Goal: Task Accomplishment & Management: Manage account settings

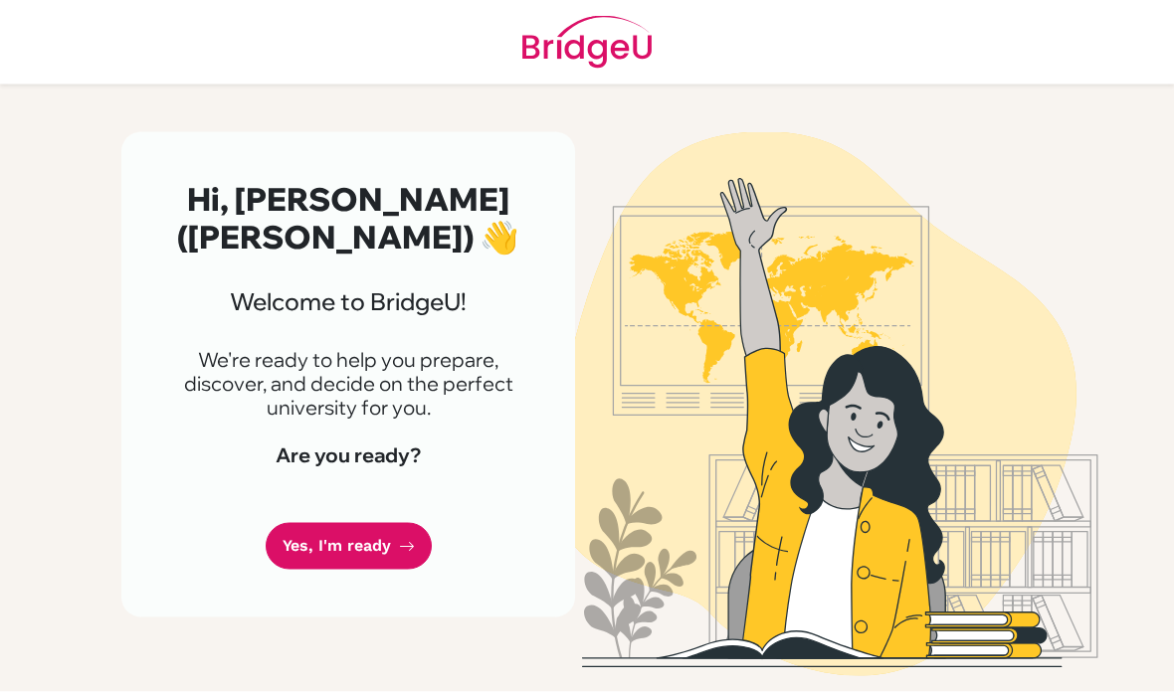
scroll to position [80, 0]
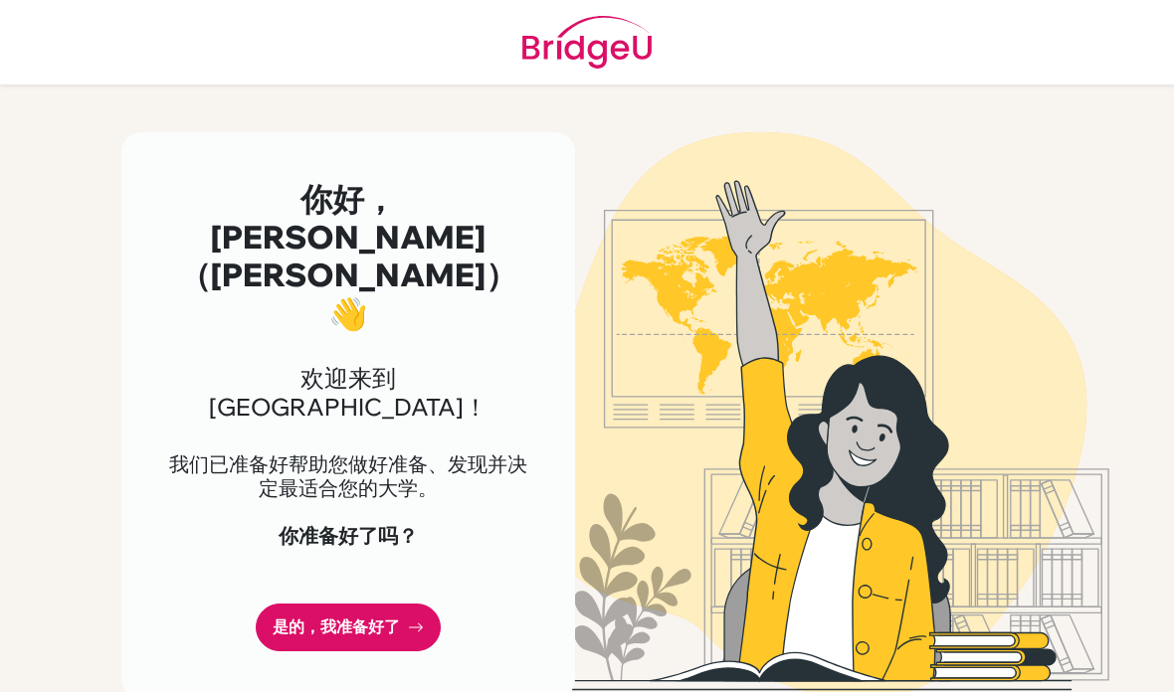
click at [308, 618] on font "是的，我准备好了" at bounding box center [336, 627] width 127 height 19
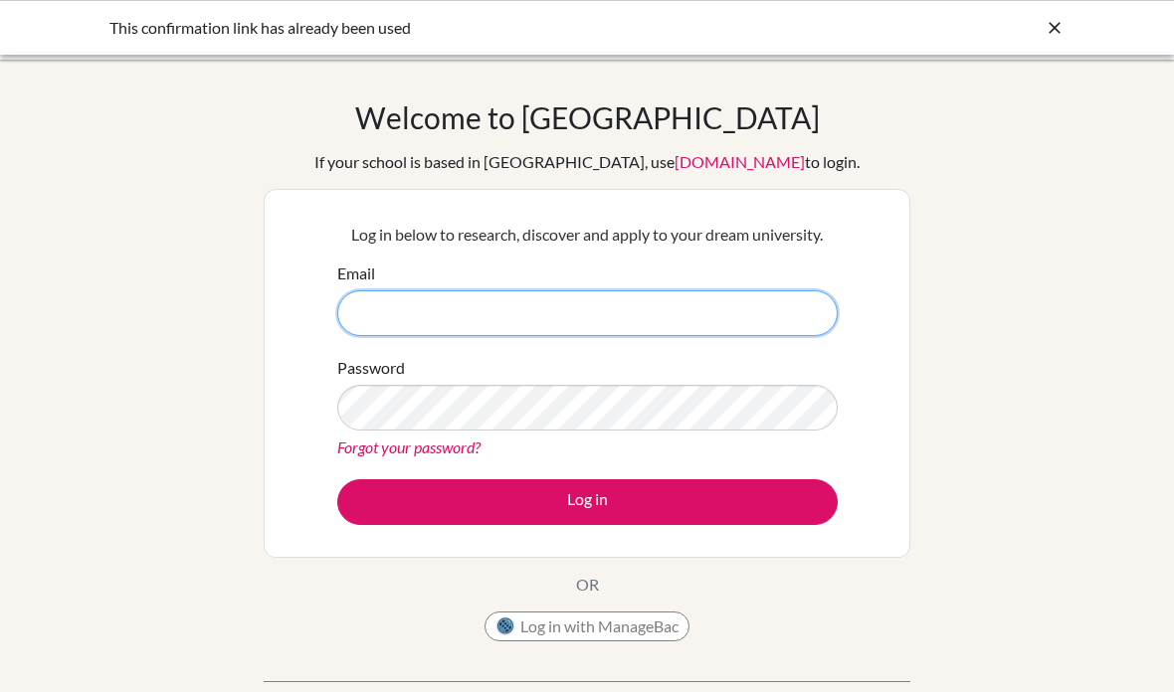
click at [747, 317] on input "Email" at bounding box center [587, 314] width 500 height 46
click at [721, 320] on input "Email" at bounding box center [587, 314] width 500 height 46
click at [371, 303] on input "Email" at bounding box center [587, 314] width 500 height 46
click at [722, 291] on input "Email" at bounding box center [587, 314] width 500 height 46
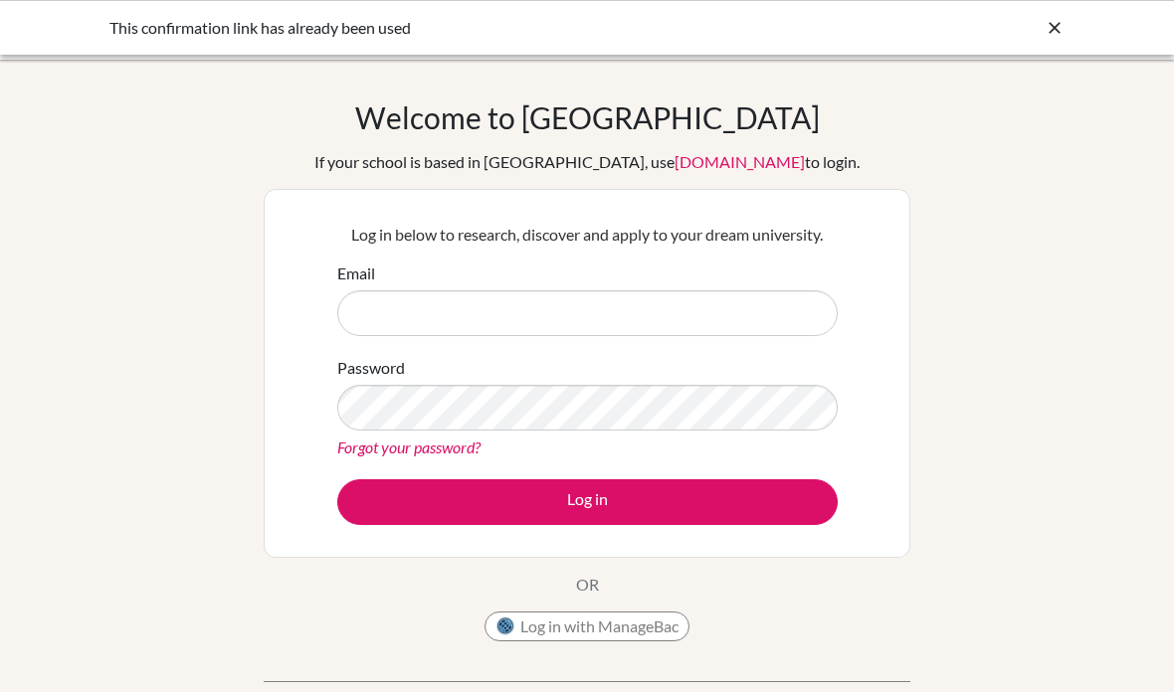
click at [767, 199] on div "Log in below to research, discover and apply to your dream university. Email Pa…" at bounding box center [587, 373] width 647 height 369
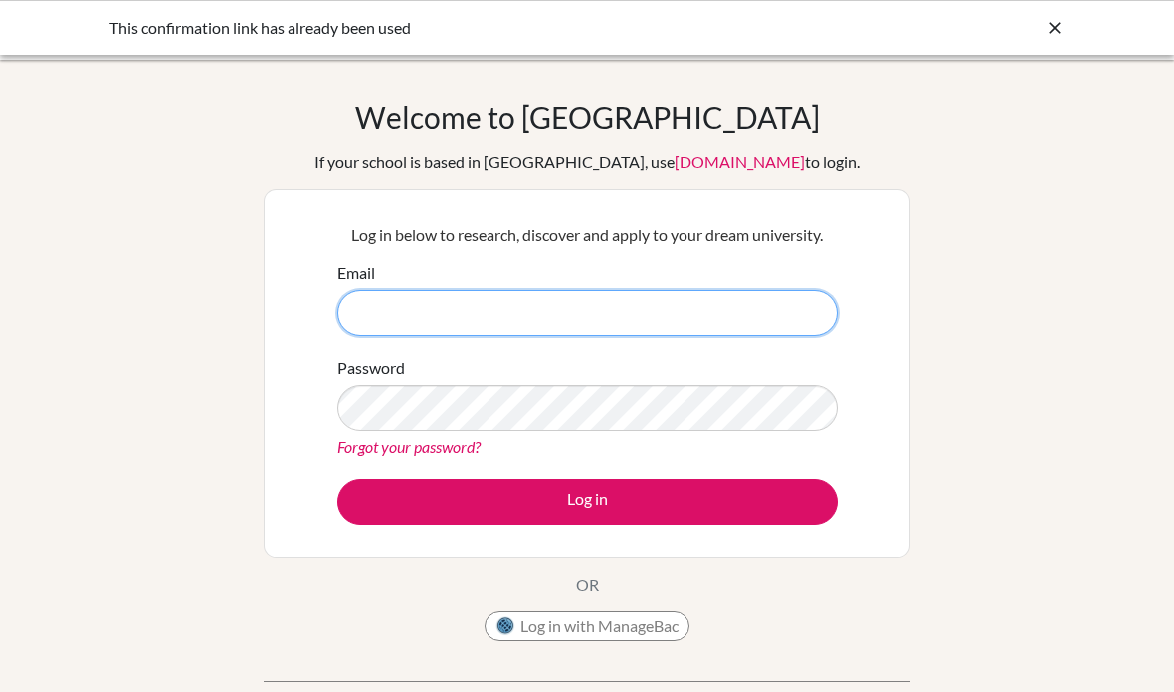
click at [716, 326] on input "Email" at bounding box center [587, 314] width 500 height 46
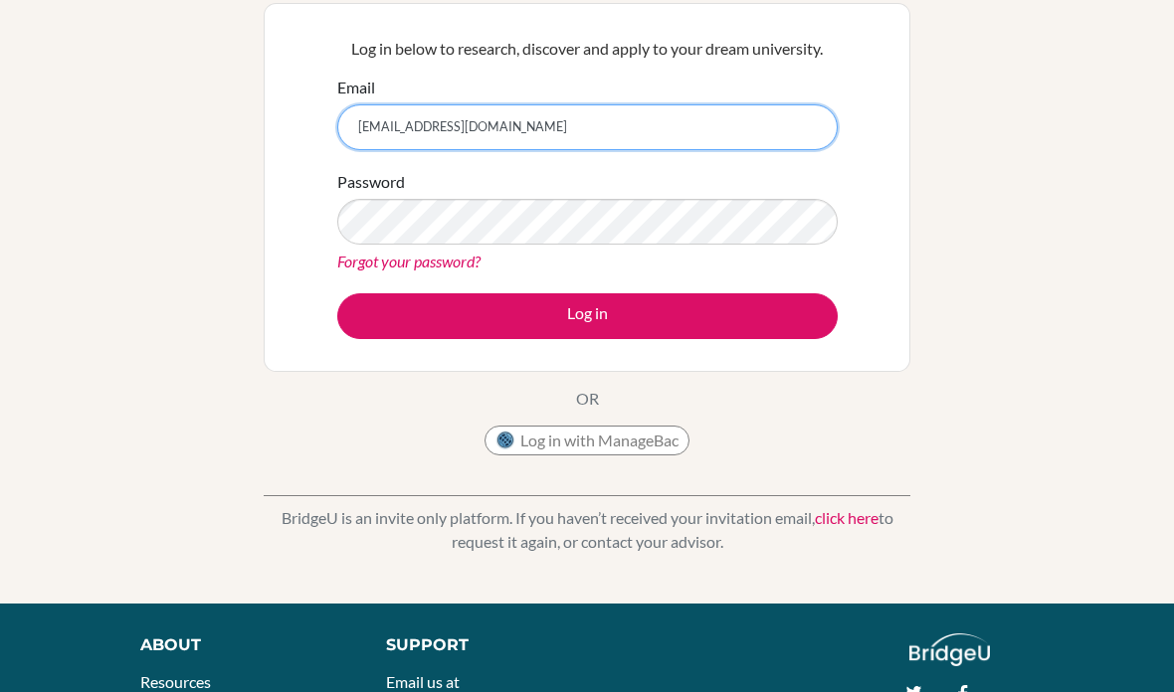
scroll to position [170, 0]
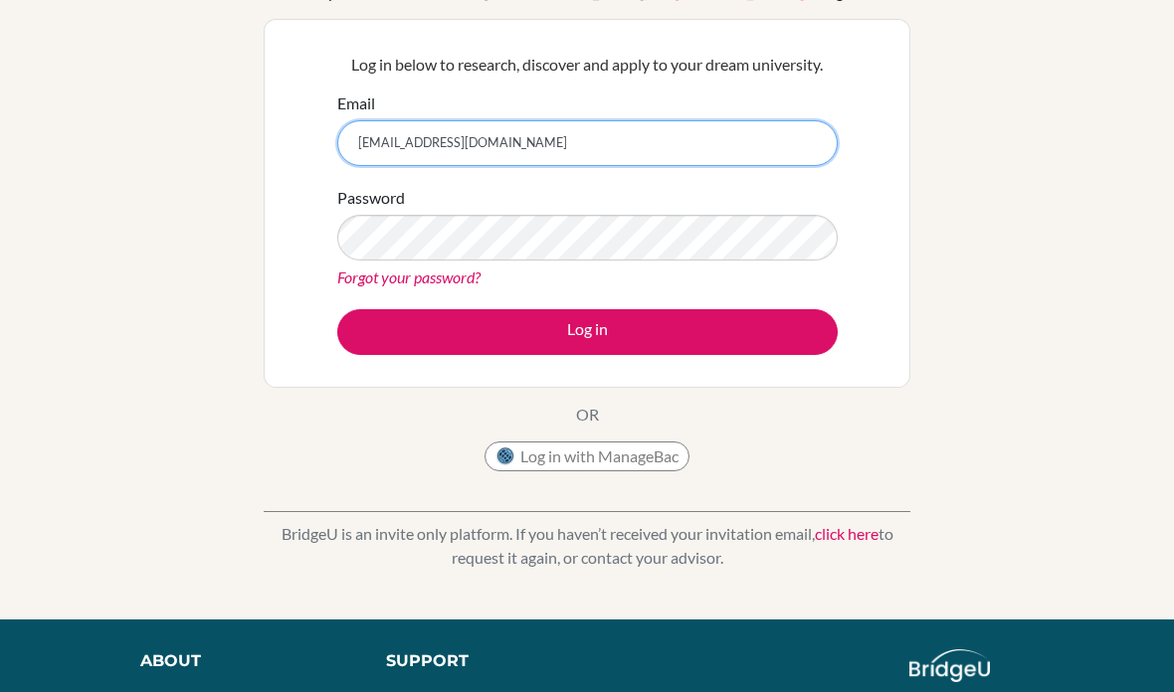
type input "[EMAIL_ADDRESS][DOMAIN_NAME]"
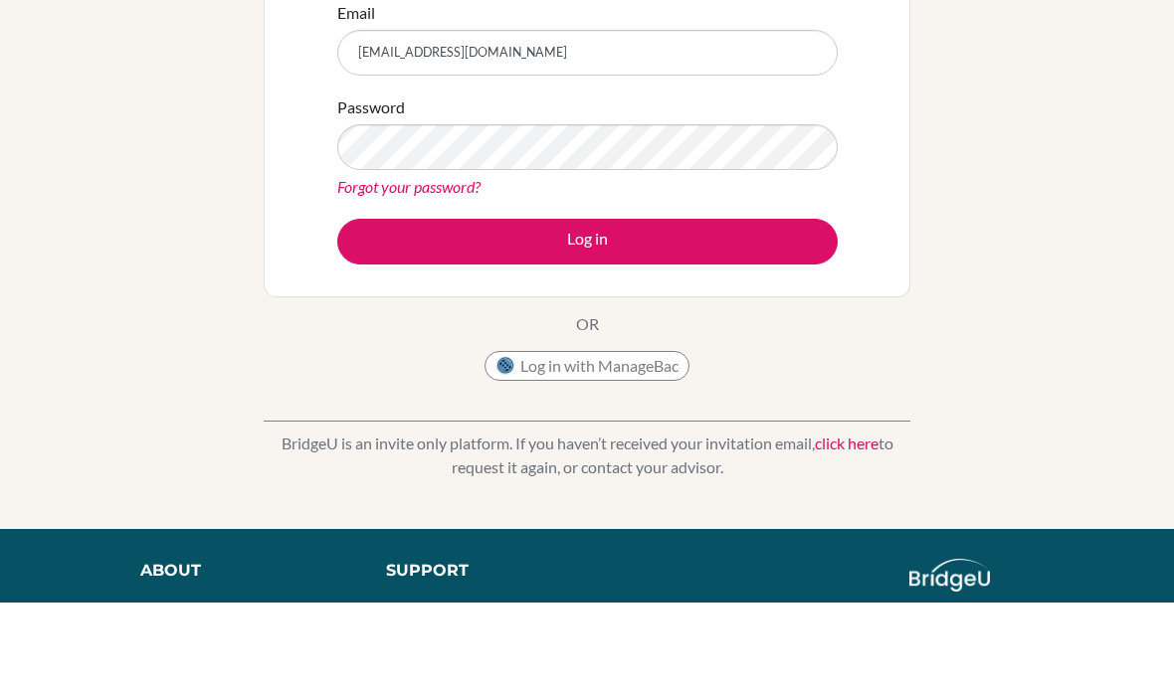
click at [815, 309] on button "Log in" at bounding box center [587, 332] width 500 height 46
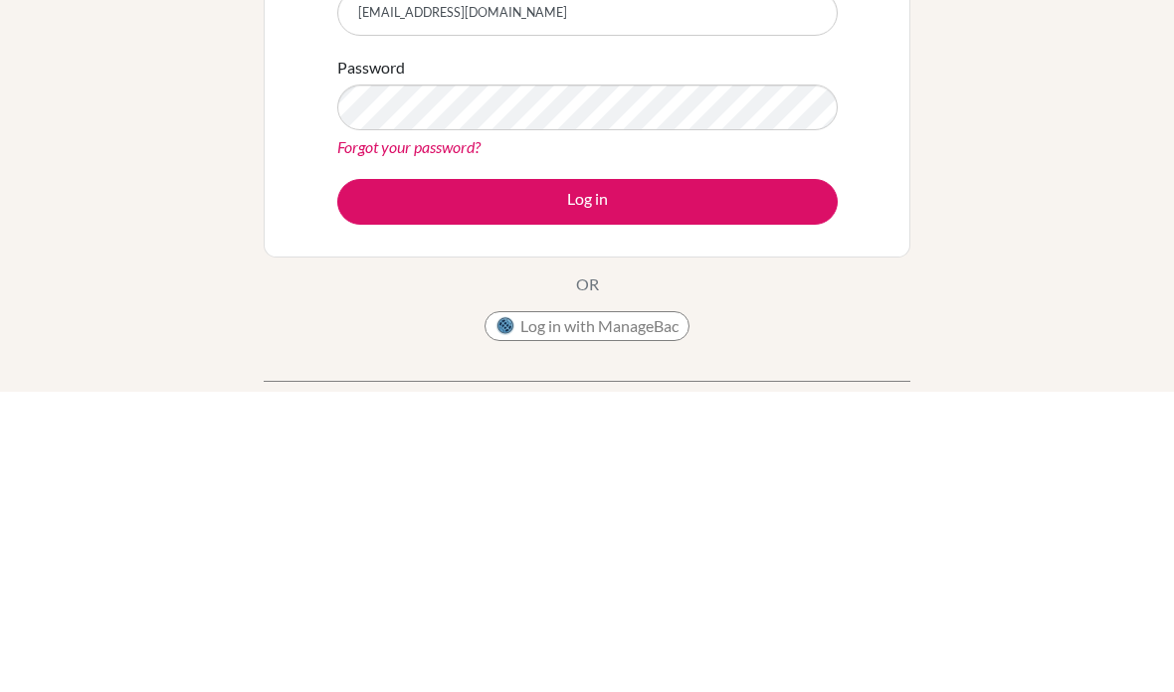
click at [796, 480] on button "Log in" at bounding box center [587, 503] width 500 height 46
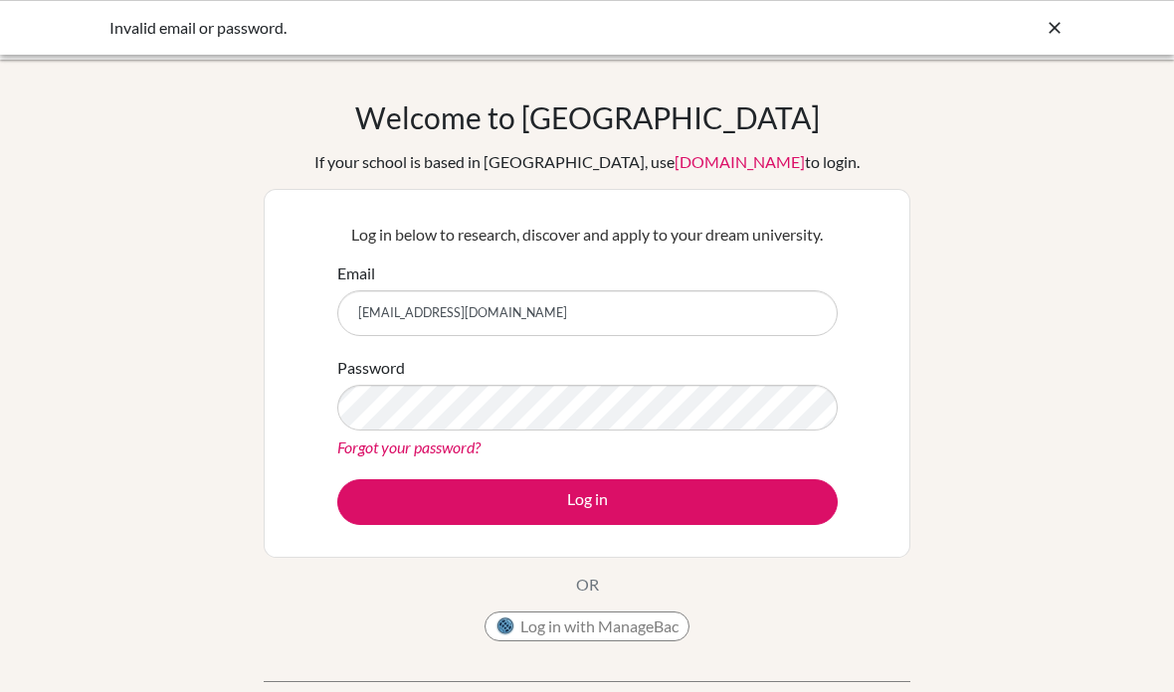
click at [456, 457] on link "Forgot your password?" at bounding box center [408, 447] width 143 height 19
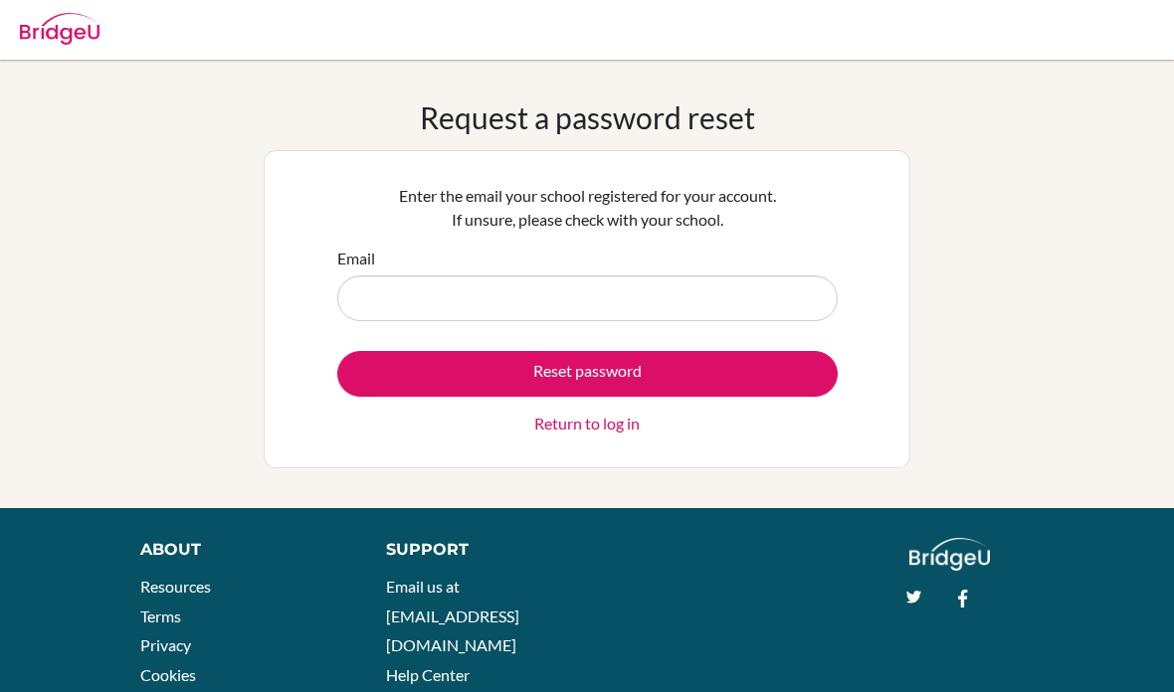
click at [643, 303] on input "Email" at bounding box center [587, 299] width 500 height 46
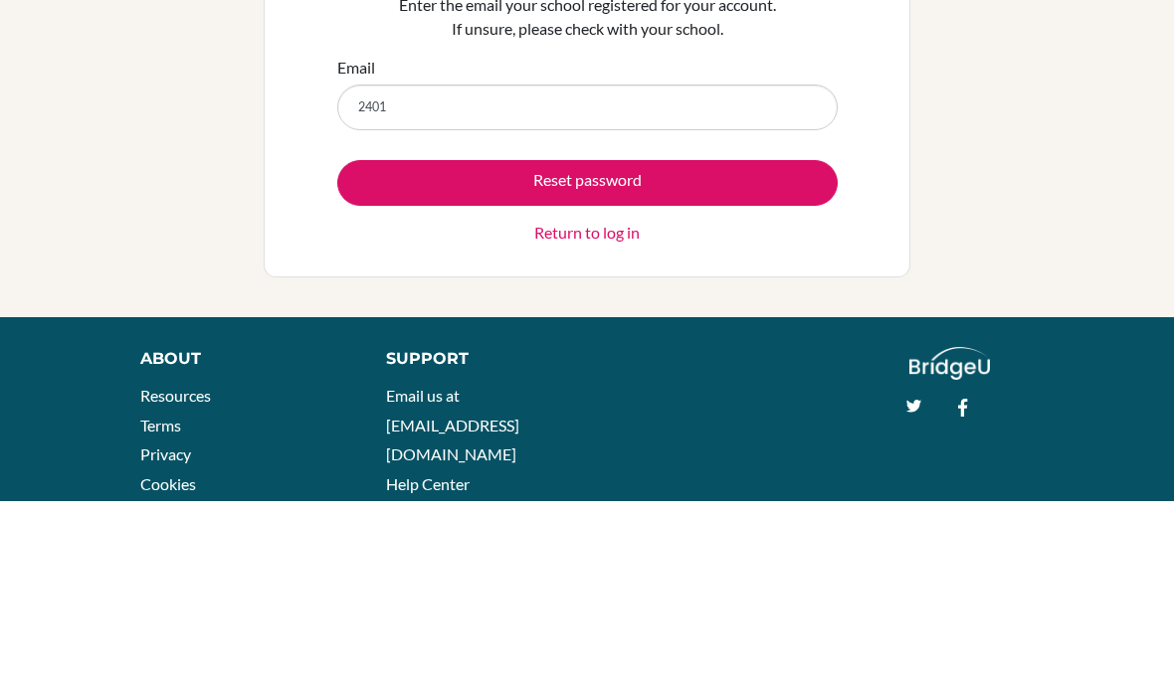
type input "[EMAIL_ADDRESS][DOMAIN_NAME]"
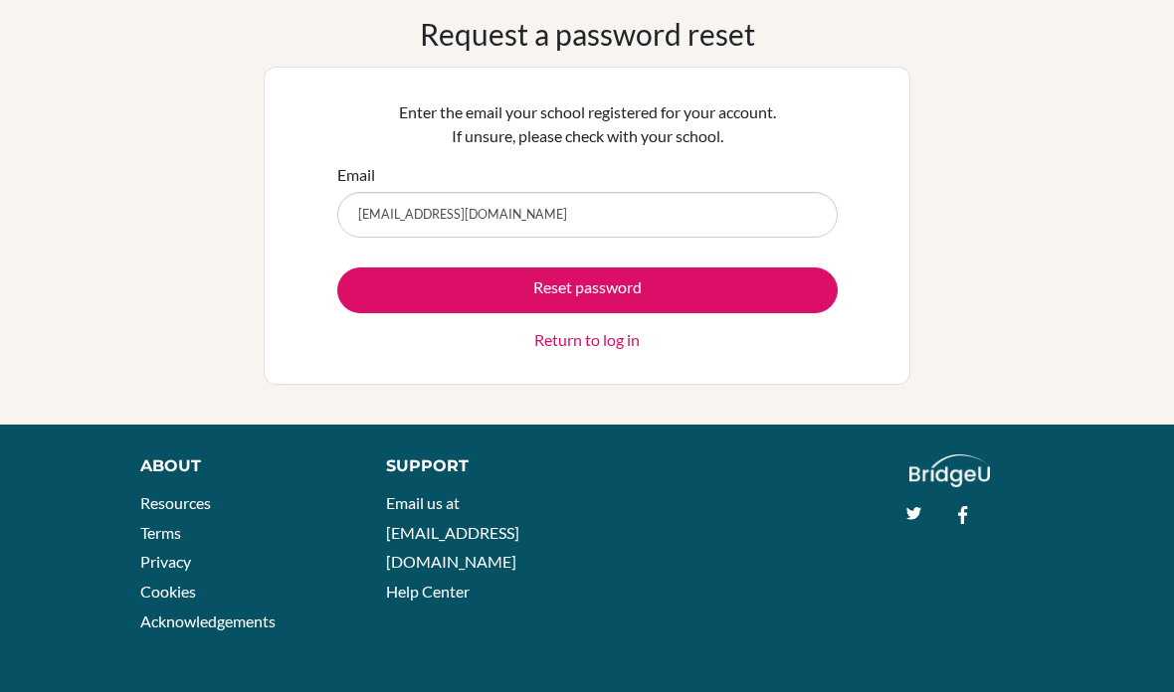
click at [782, 295] on button "Reset password" at bounding box center [587, 291] width 500 height 46
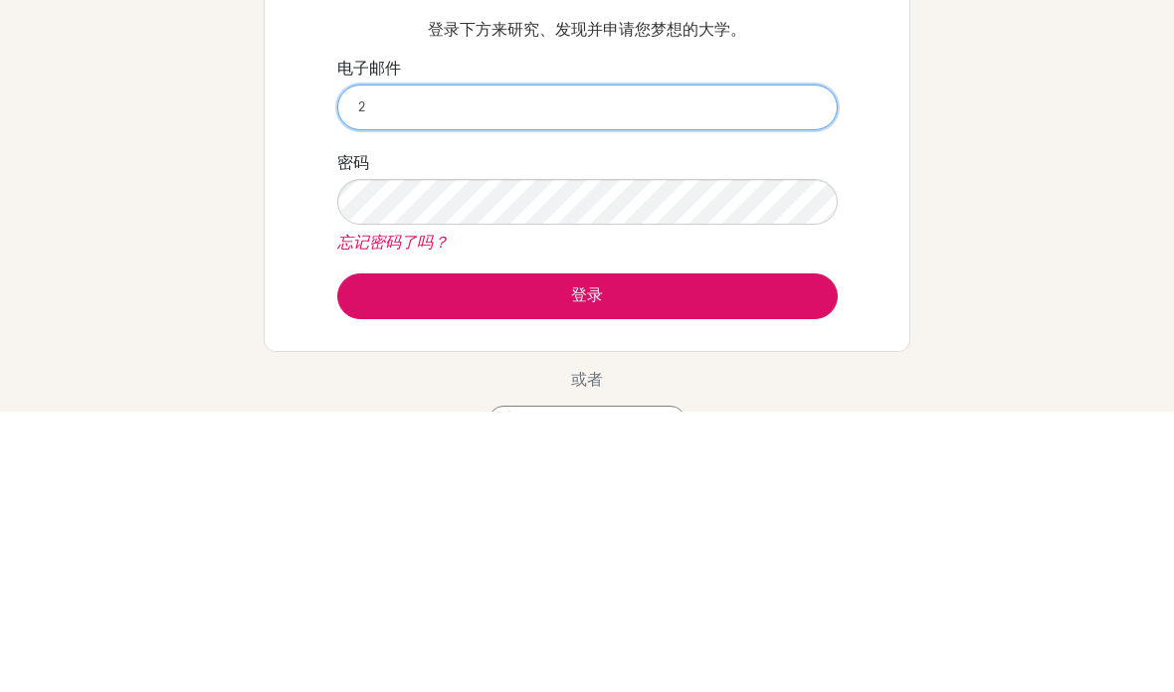
type input "240186@acis.ac.com"
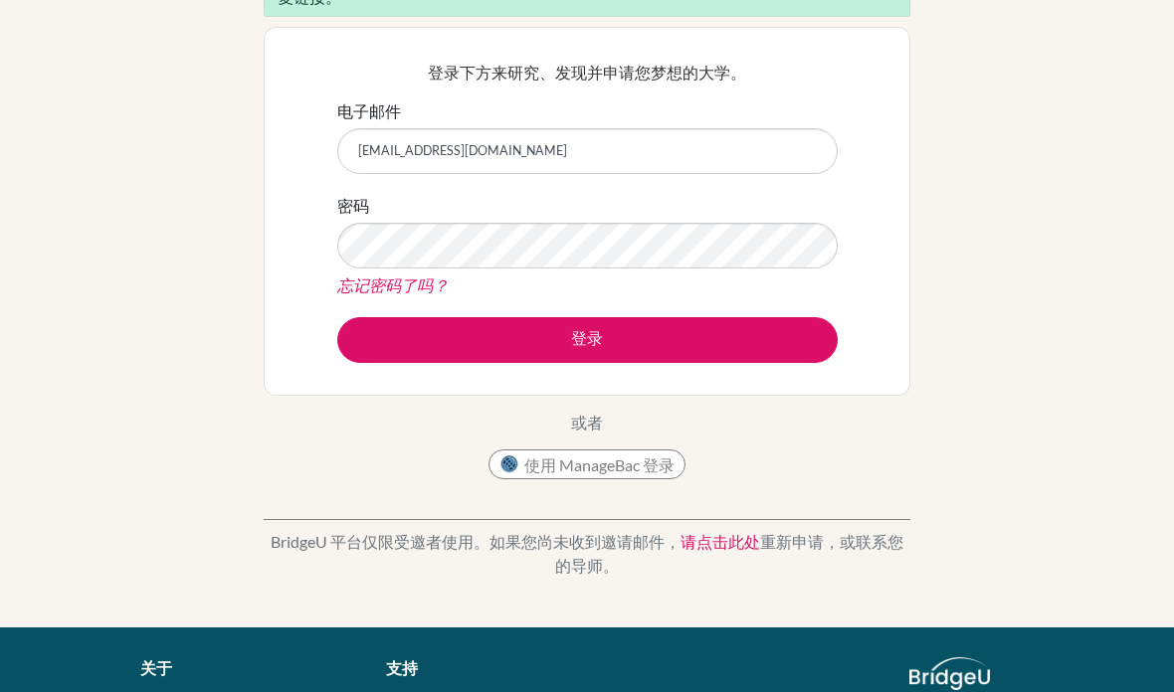
scroll to position [236, 0]
click at [737, 348] on button "登录" at bounding box center [587, 341] width 500 height 46
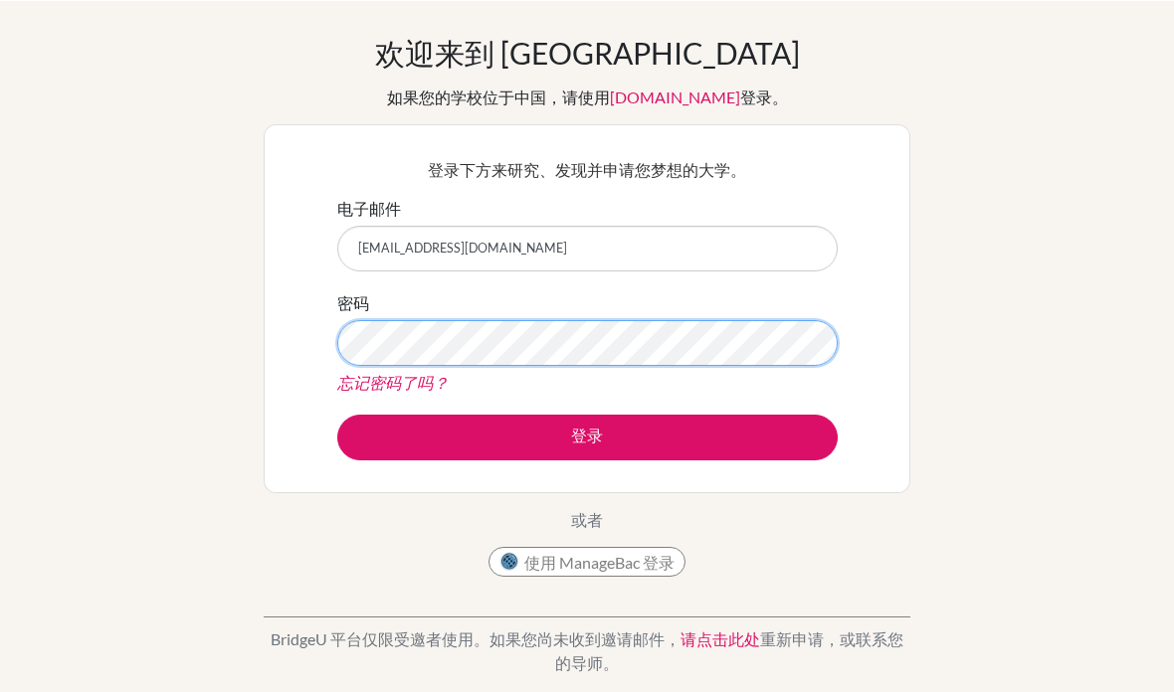
scroll to position [65, 0]
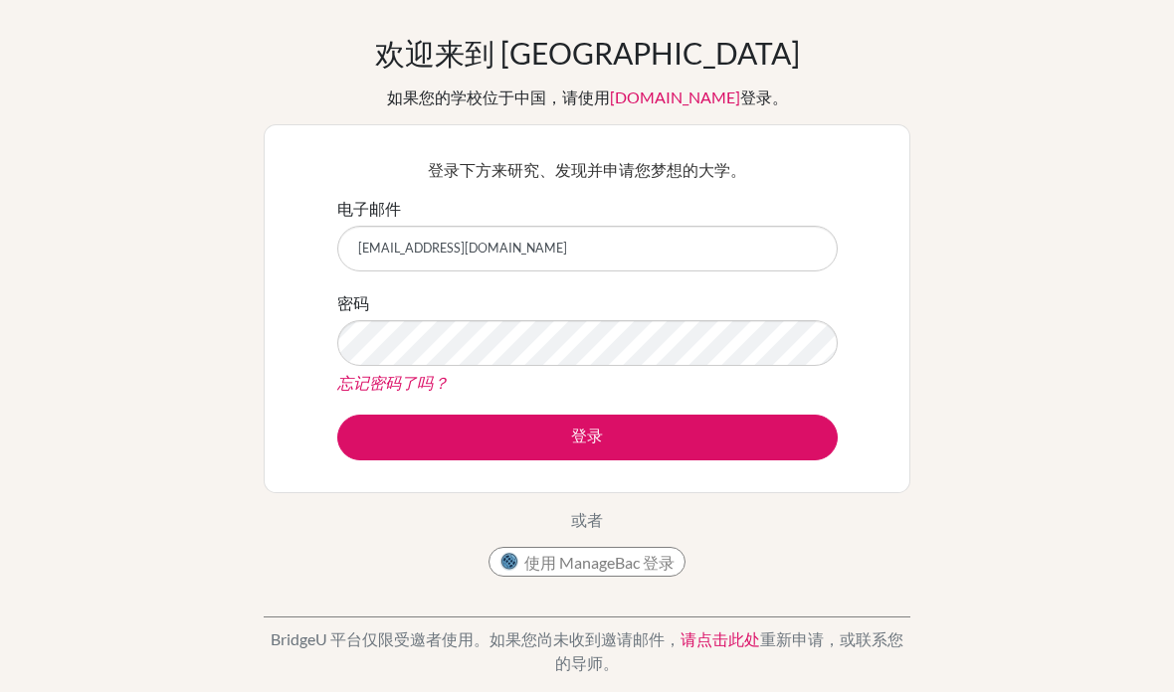
click at [838, 325] on div "登录下方来研究、发现并申请您梦想的大学。 电子邮件 [EMAIL_ADDRESS][DOMAIN_NAME] 密码 忘记密码了吗？ 登录" at bounding box center [586, 308] width 525 height 327
click at [845, 331] on div "登录下方来研究、发现并申请您梦想的大学。 电子邮件 [EMAIL_ADDRESS][DOMAIN_NAME] 密码 忘记密码了吗？ 登录" at bounding box center [586, 308] width 525 height 327
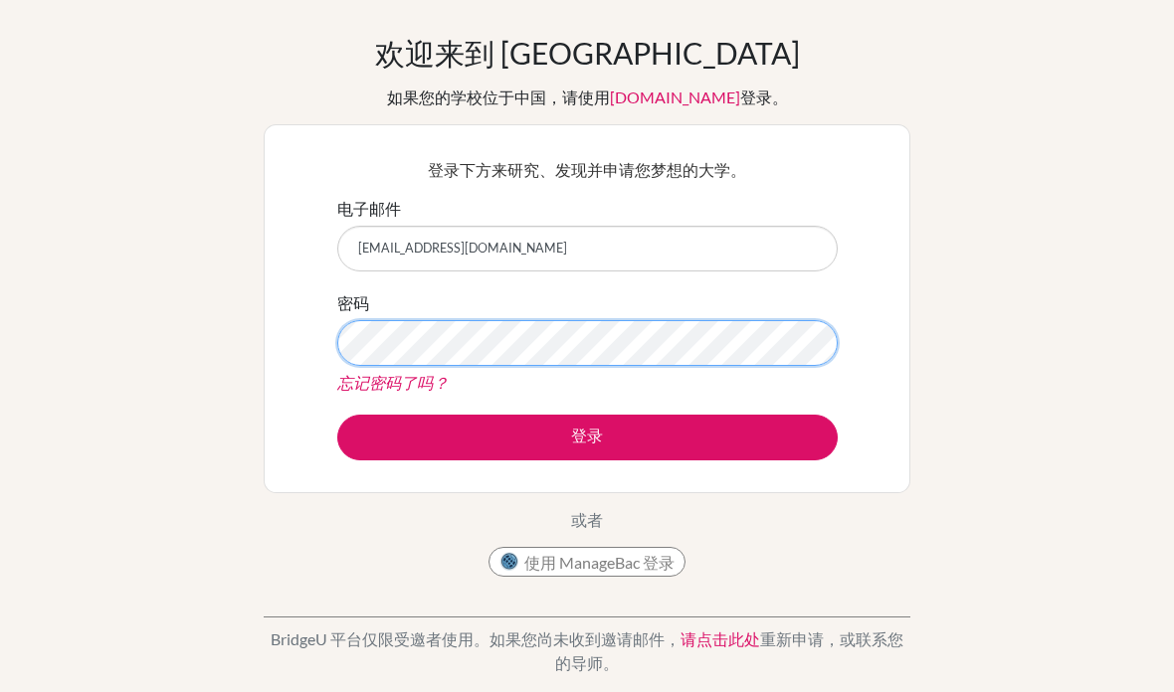
scroll to position [64, 0]
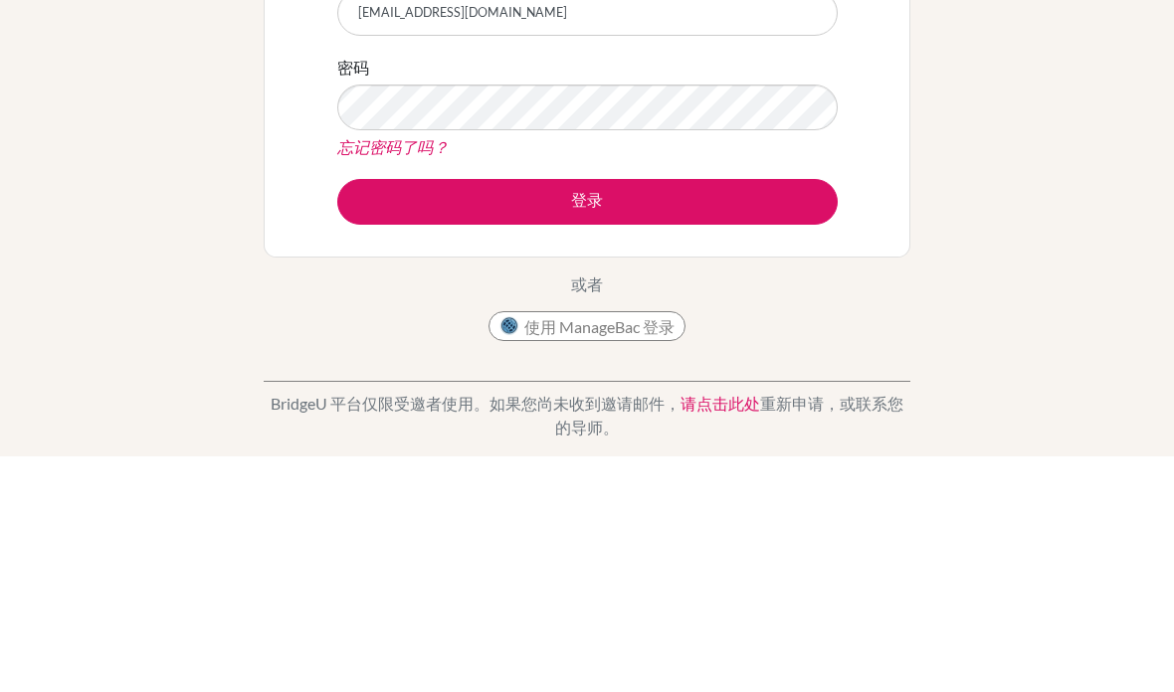
click at [784, 416] on button "登录" at bounding box center [587, 439] width 500 height 46
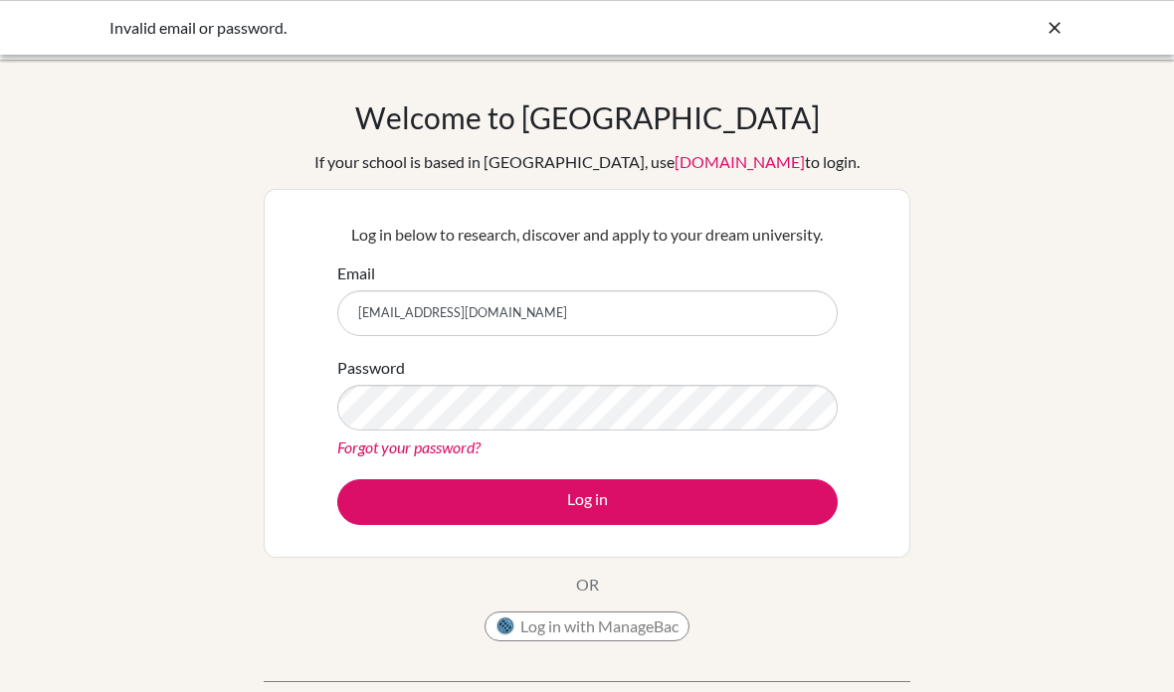
click at [91, 31] on div "Invalid email or password." at bounding box center [587, 27] width 1174 height 55
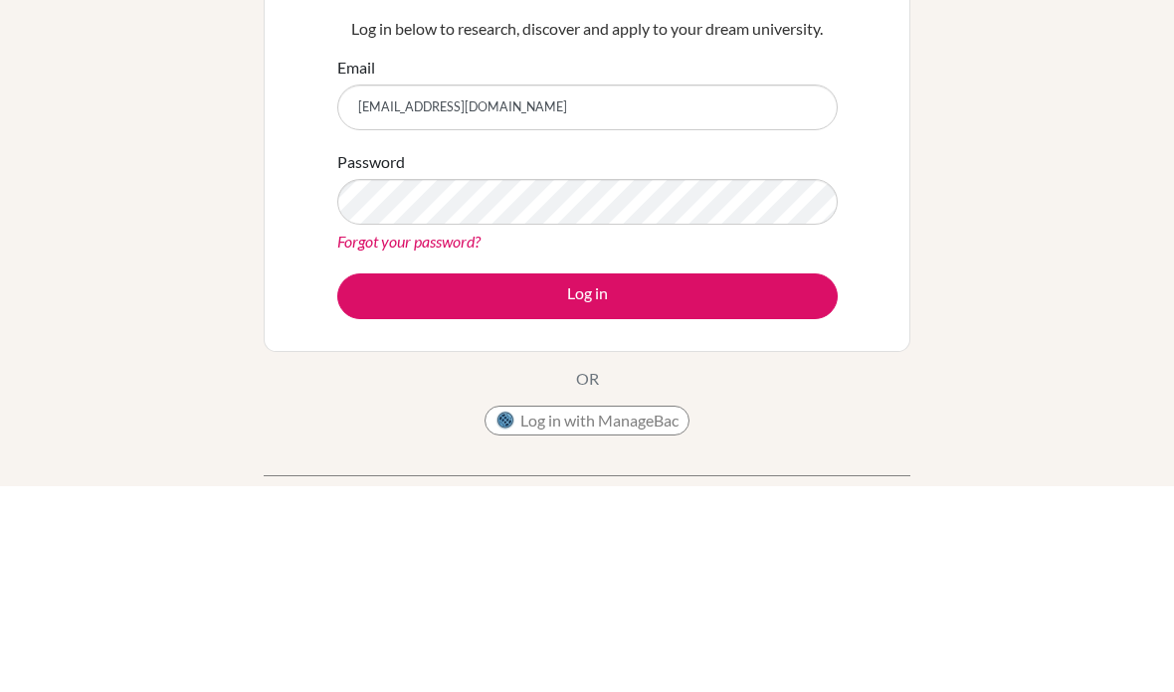
scroll to position [206, 0]
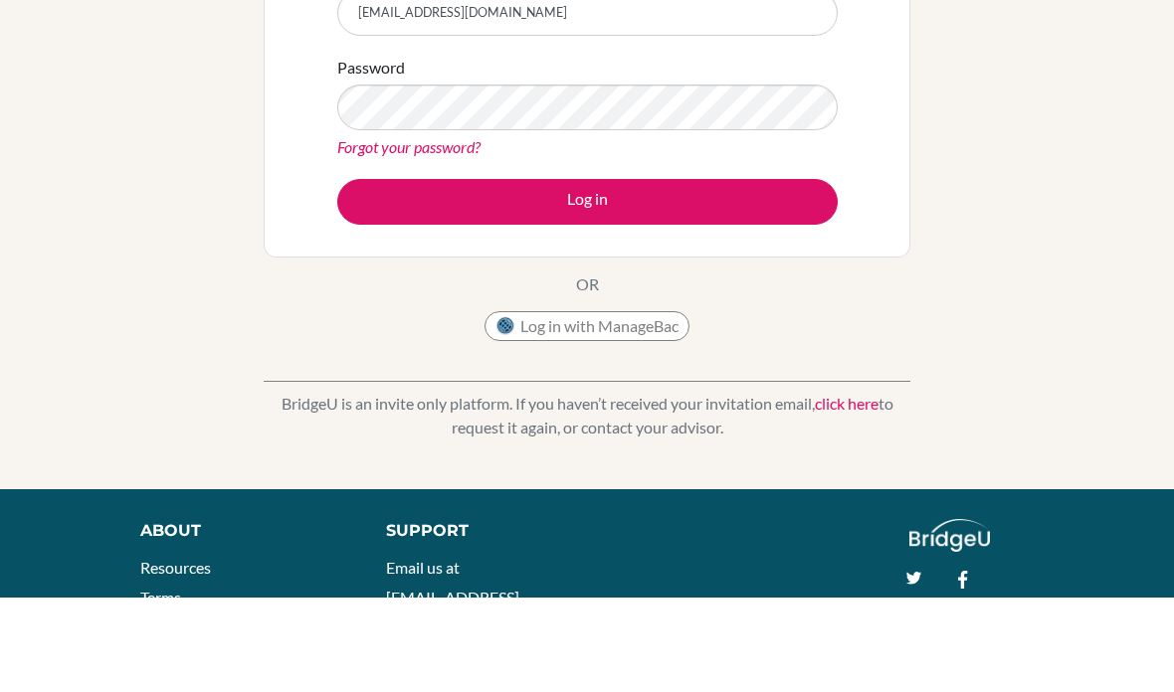
click at [744, 274] on button "Log in" at bounding box center [587, 297] width 500 height 46
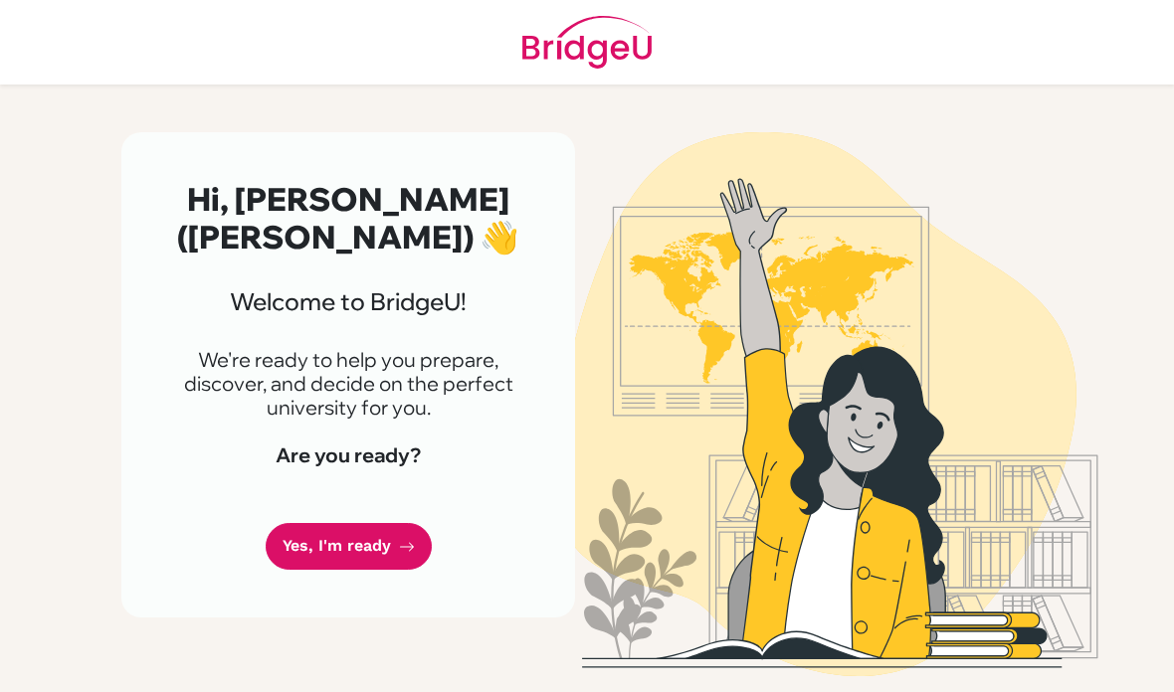
click at [346, 544] on link "Yes, I'm ready" at bounding box center [349, 546] width 166 height 47
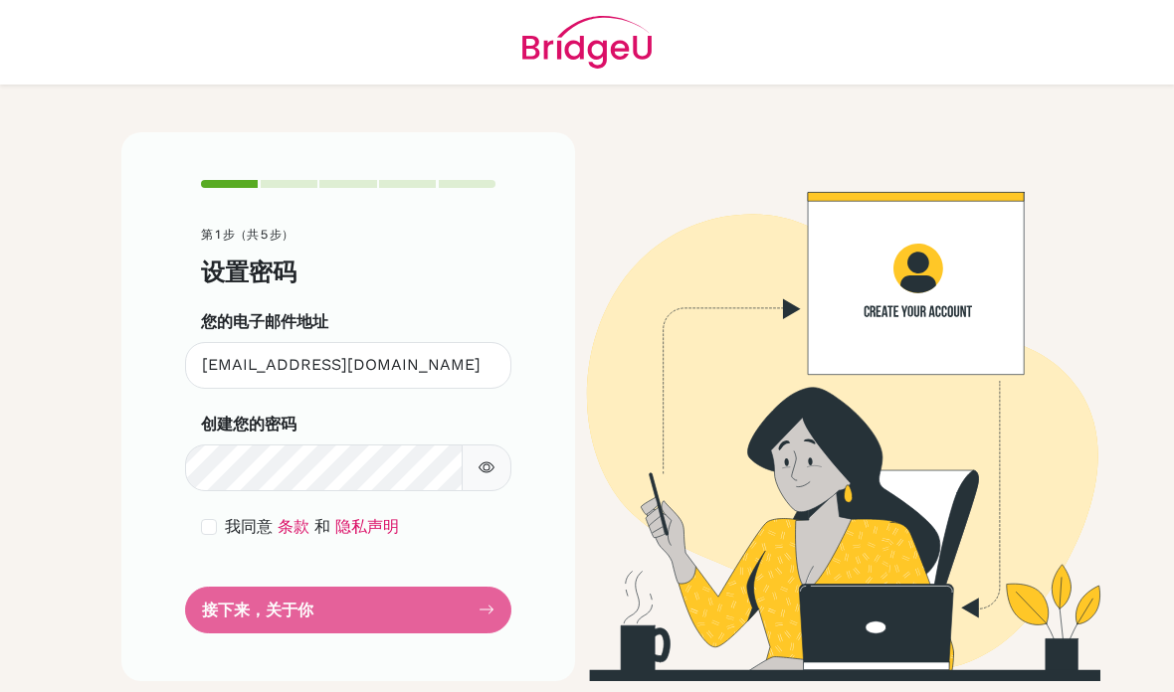
click at [138, 327] on div "第 1 步（共 5 步） 设置密码 您的电子邮件地址 [EMAIL_ADDRESS][DOMAIN_NAME] 无效的电子邮件地址 创建您的密码 确保至少 6…" at bounding box center [348, 406] width 454 height 549
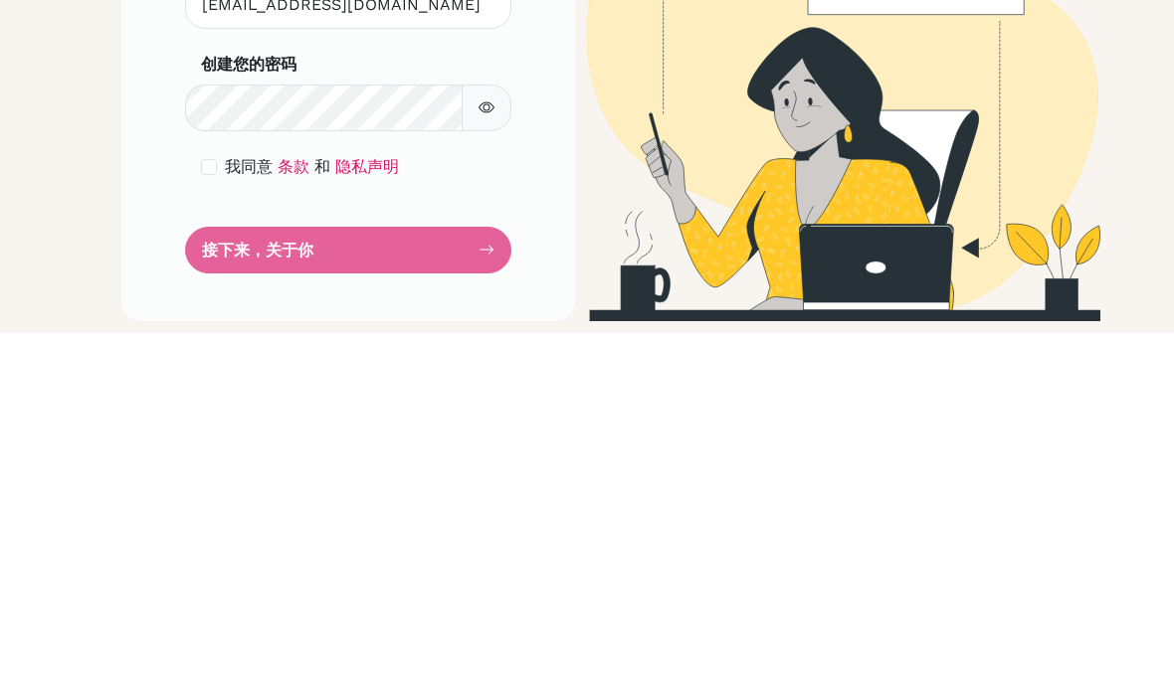
scroll to position [80, 0]
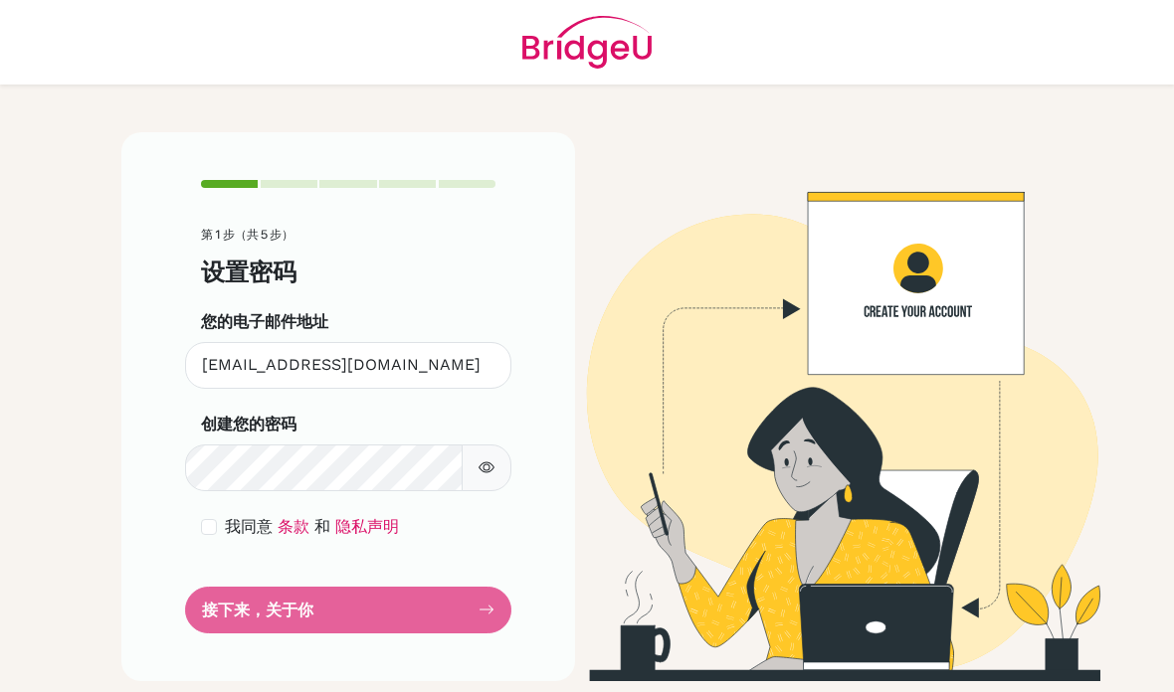
click at [204, 519] on input "checkbox" at bounding box center [209, 527] width 16 height 16
checkbox input "true"
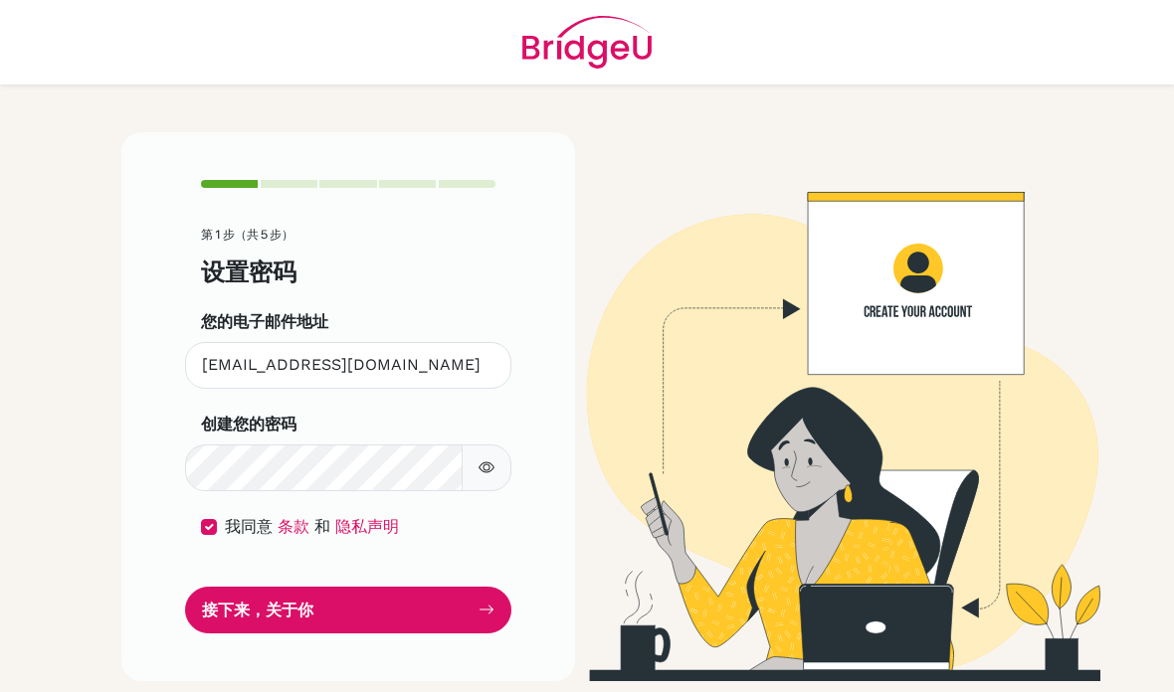
click at [224, 600] on font "接下来，关于你" at bounding box center [257, 609] width 111 height 19
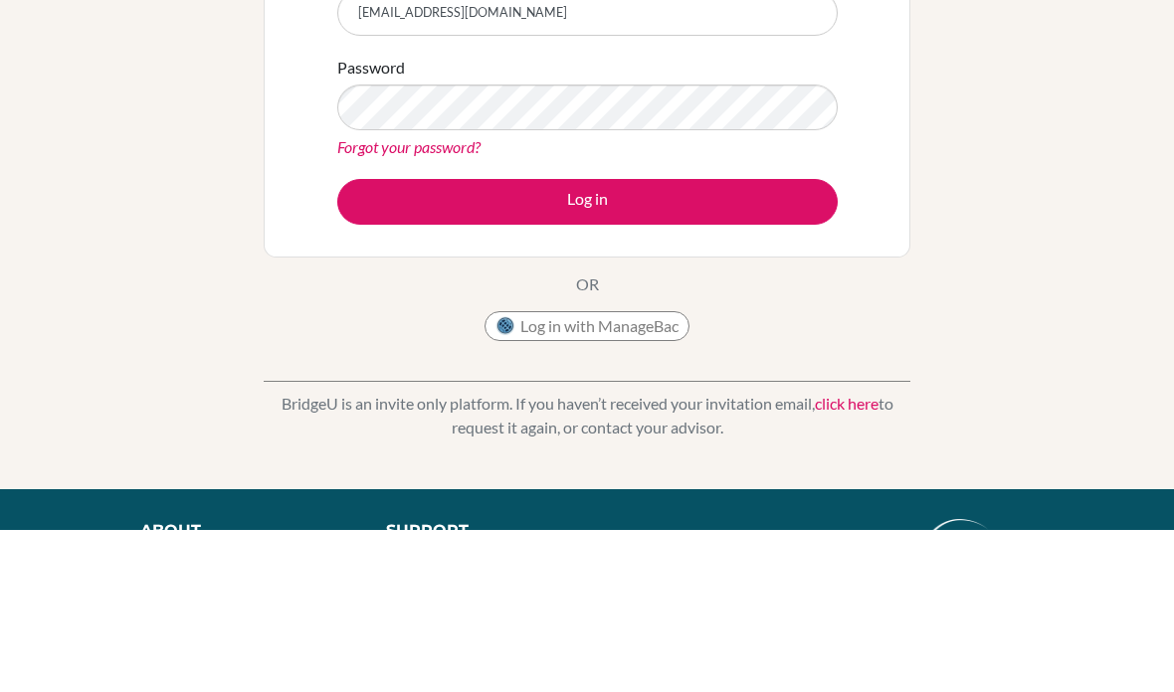
scroll to position [300, 0]
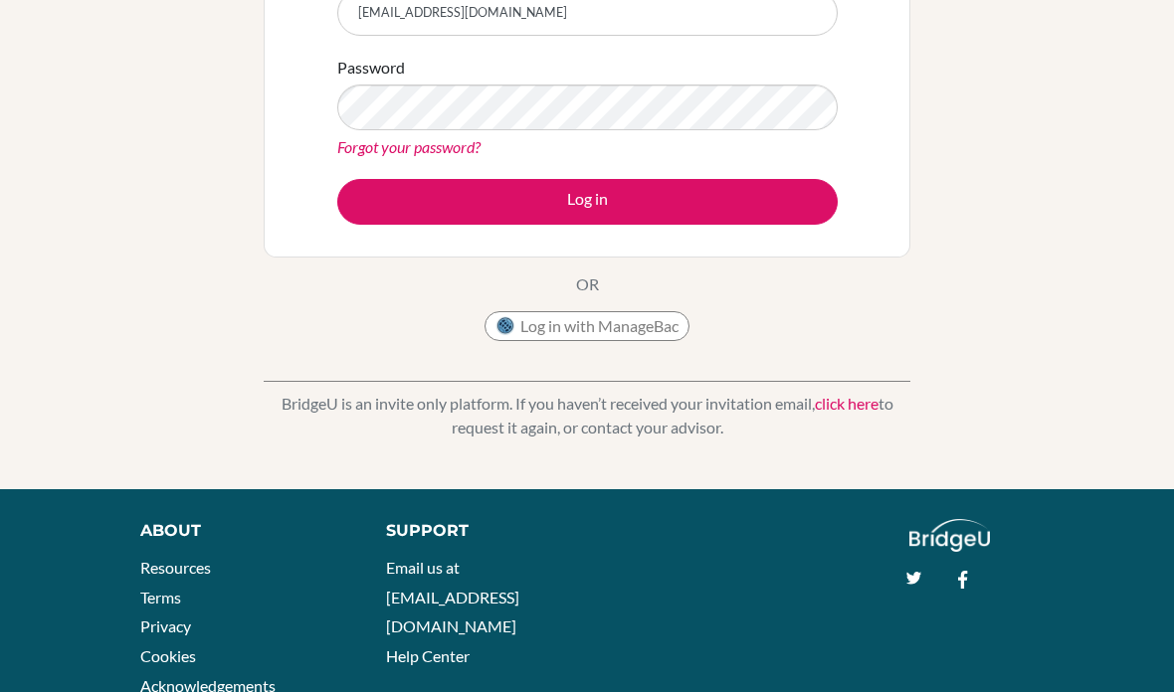
click at [679, 198] on button "Log in" at bounding box center [587, 202] width 500 height 46
